Goal: Information Seeking & Learning: Learn about a topic

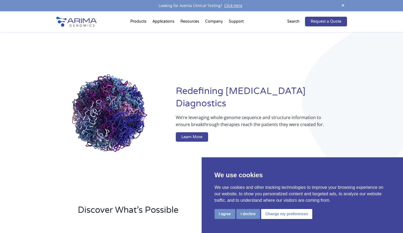
click at [228, 218] on button "I agree" at bounding box center [225, 214] width 21 height 10
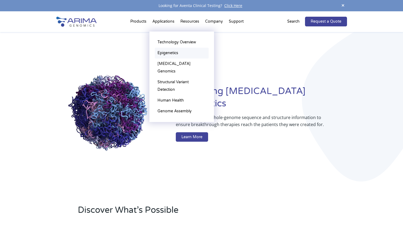
click at [170, 55] on link "Epigenetics" at bounding box center [182, 53] width 54 height 11
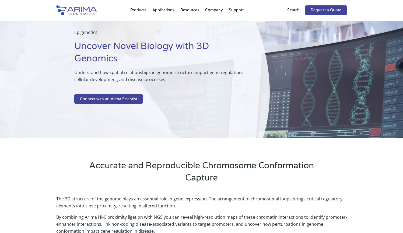
scroll to position [461, 0]
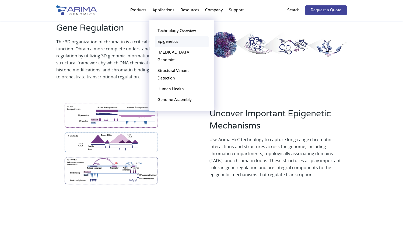
click at [164, 41] on link "Epigenetics" at bounding box center [182, 41] width 54 height 11
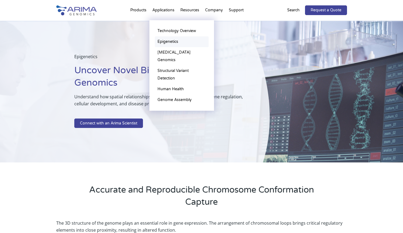
click at [176, 42] on link "Epigenetics" at bounding box center [182, 41] width 54 height 11
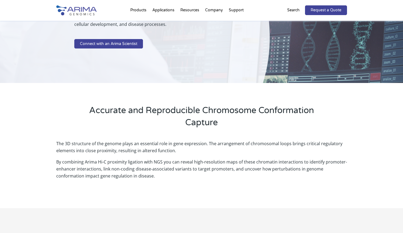
scroll to position [179, 0]
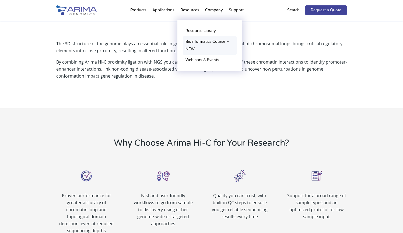
click at [207, 42] on link "Bioinformatics Course – NEW" at bounding box center [210, 45] width 54 height 18
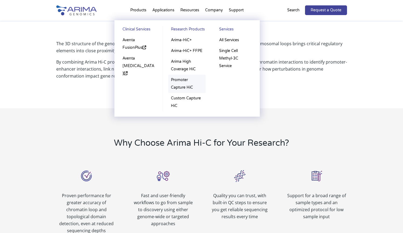
click at [182, 80] on link "Promoter Capture HiC" at bounding box center [186, 84] width 37 height 18
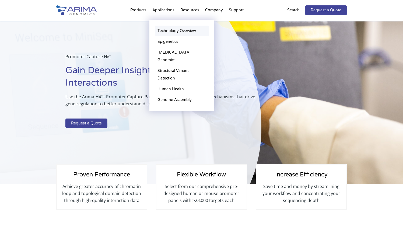
click at [169, 33] on link "Technology Overview" at bounding box center [182, 31] width 54 height 11
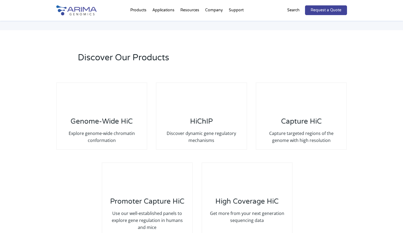
scroll to position [998, 0]
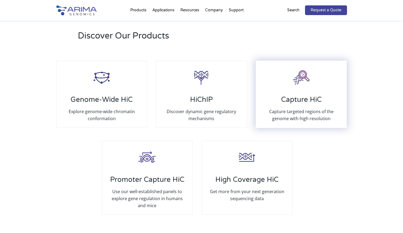
click at [320, 113] on p "Capture targeted regions of the genome with high resolution" at bounding box center [301, 115] width 79 height 14
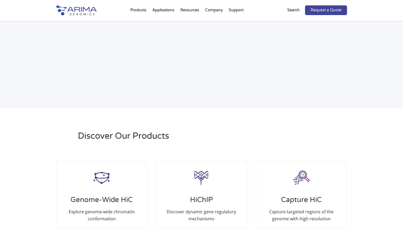
scroll to position [957, 0]
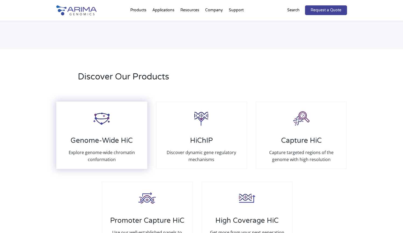
click at [111, 149] on p "Explore genome-wide chromatin conformation" at bounding box center [101, 156] width 79 height 14
